Goal: Information Seeking & Learning: Find specific fact

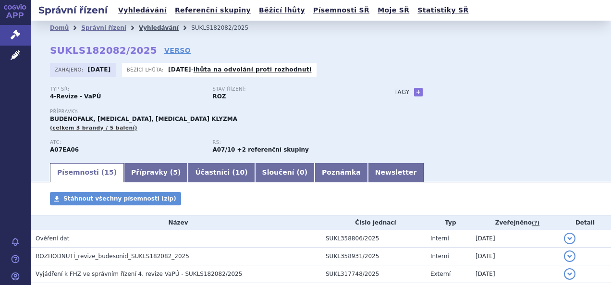
click at [154, 27] on link "Vyhledávání" at bounding box center [159, 27] width 40 height 7
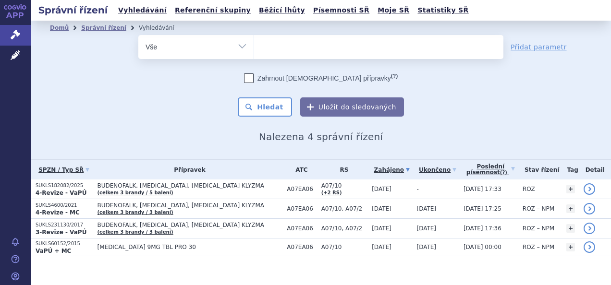
select select
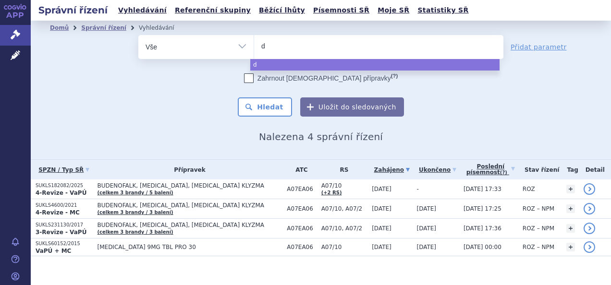
type input "de"
type input "deg"
type input "dega"
type input "degar"
type input "degare"
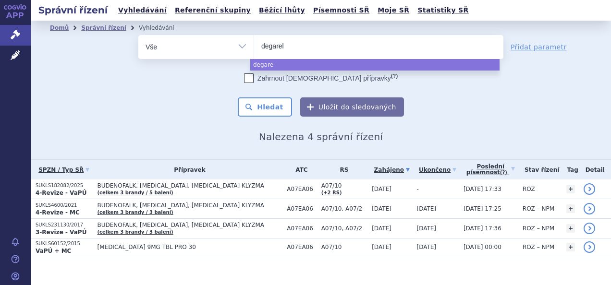
type input "degareli"
type input "degarelix"
select select "degarelix"
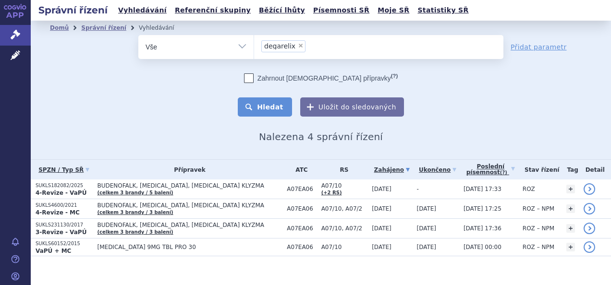
click at [264, 104] on button "Hledat" at bounding box center [265, 106] width 54 height 19
